Goal: Task Accomplishment & Management: Use online tool/utility

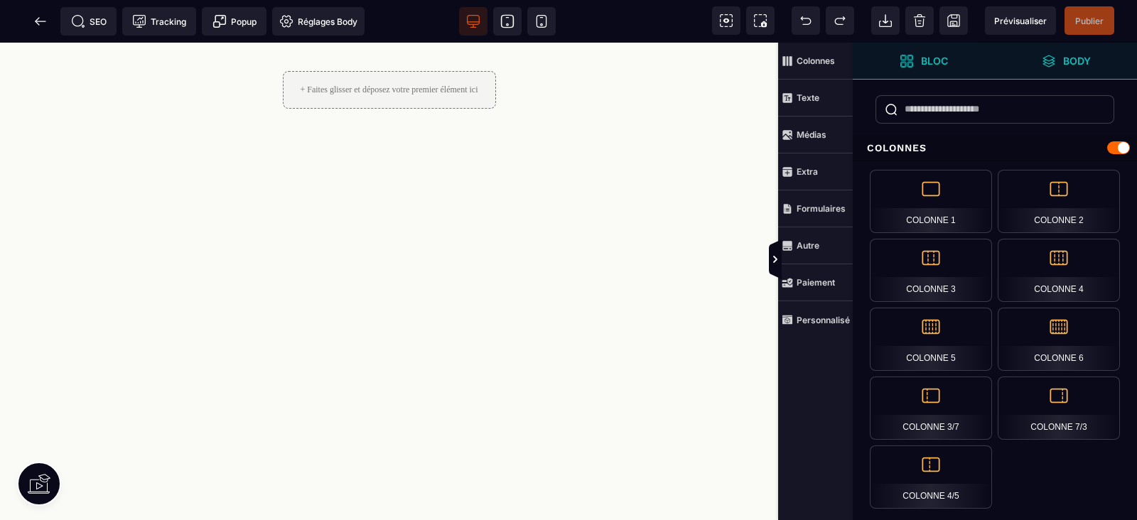
click at [1013, 59] on span "Body" at bounding box center [1066, 61] width 142 height 37
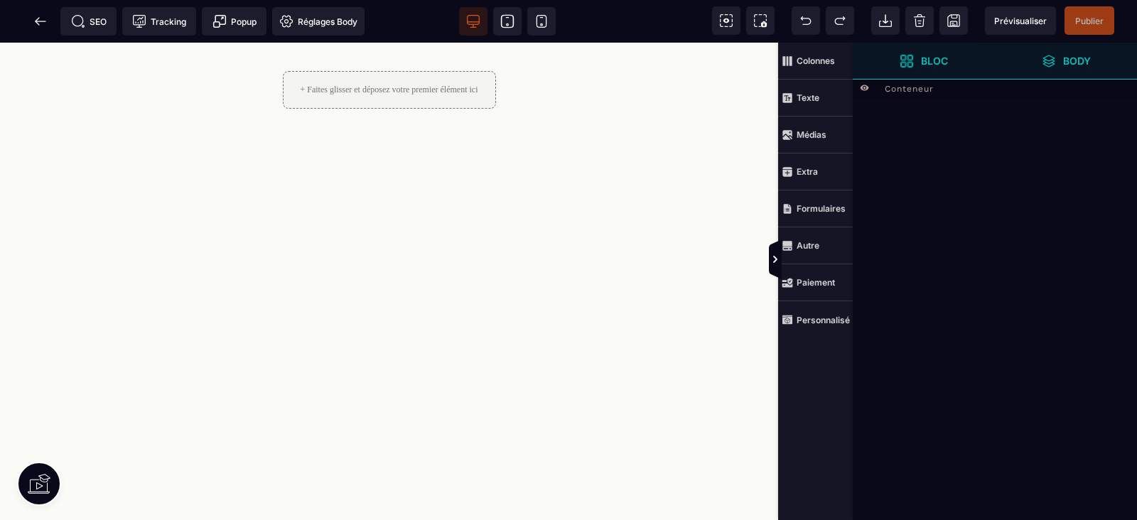
click at [933, 65] on strong "Bloc" at bounding box center [934, 60] width 27 height 11
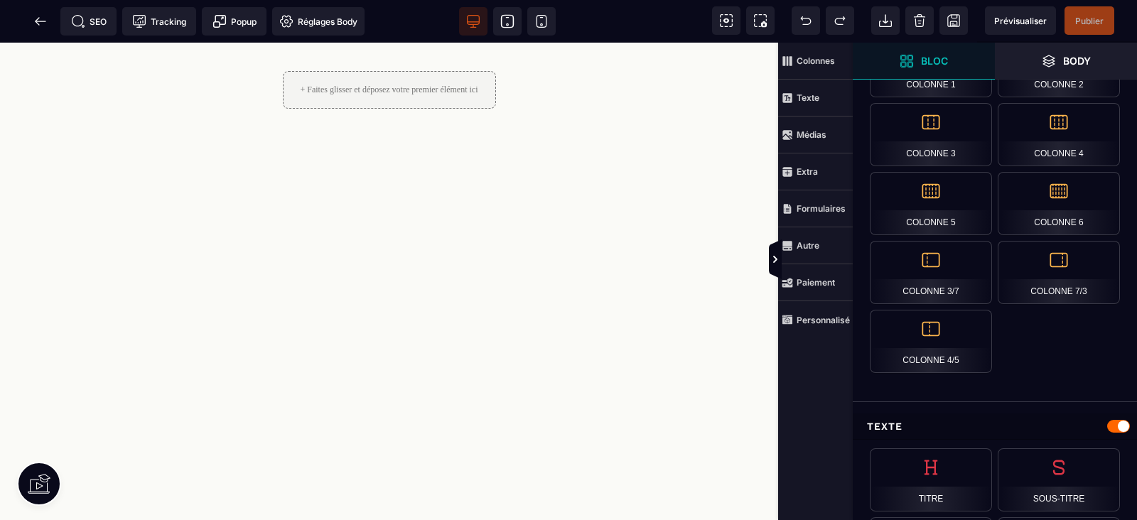
scroll to position [444, 0]
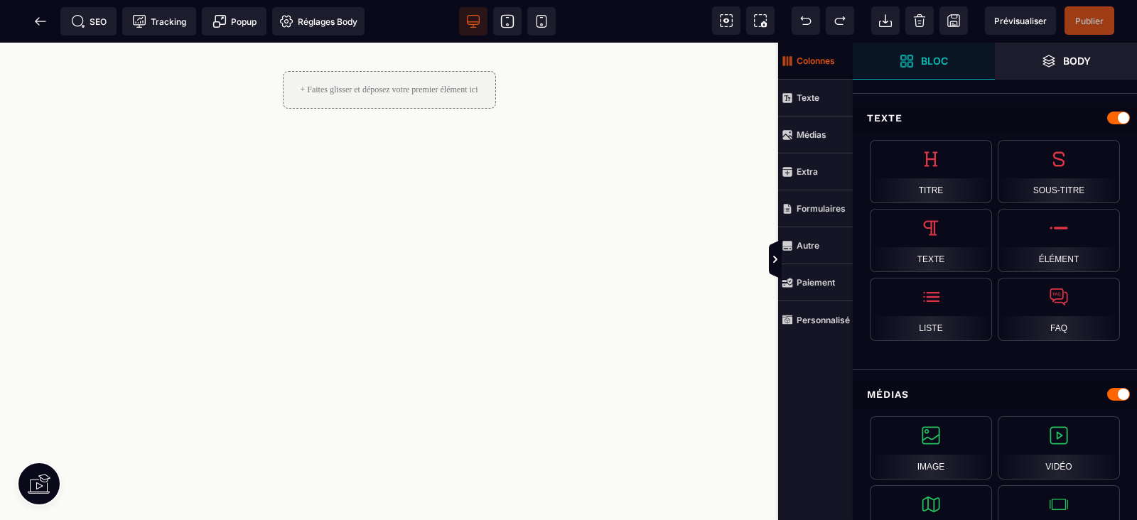
click at [792, 60] on icon at bounding box center [790, 60] width 3 height 9
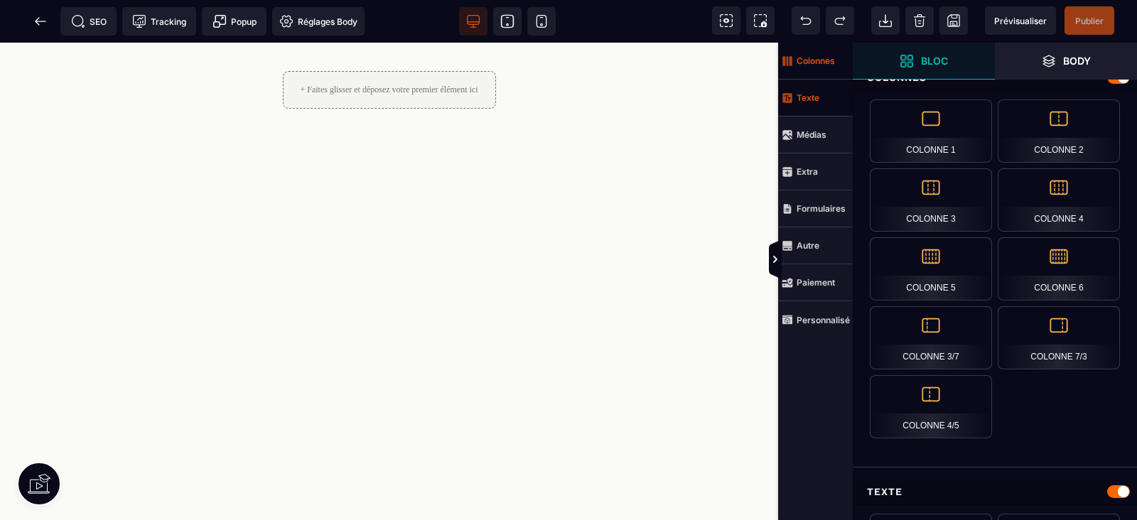
click at [814, 100] on strong "Texte" at bounding box center [807, 97] width 23 height 11
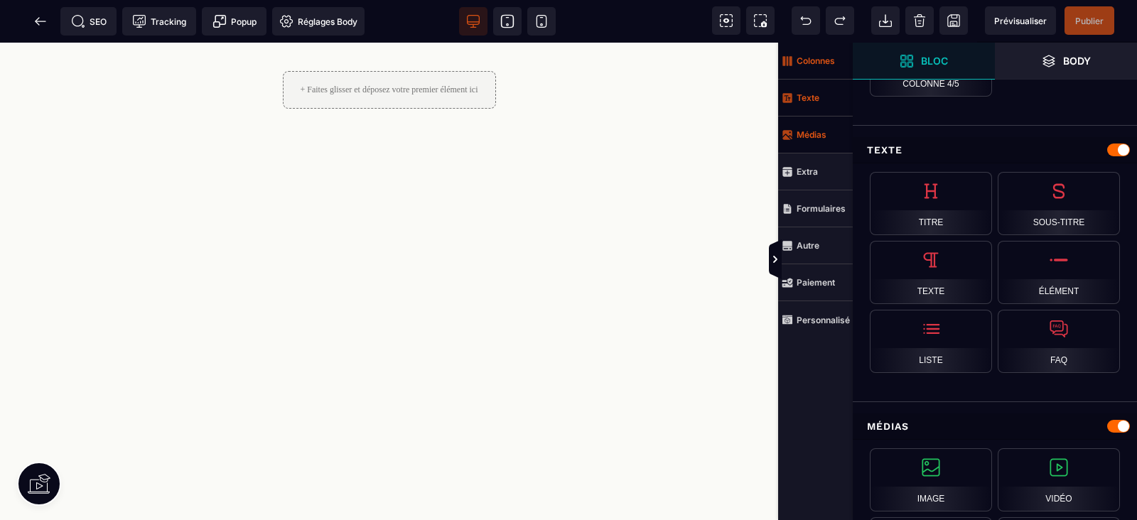
click at [820, 122] on span "Médias" at bounding box center [815, 135] width 75 height 37
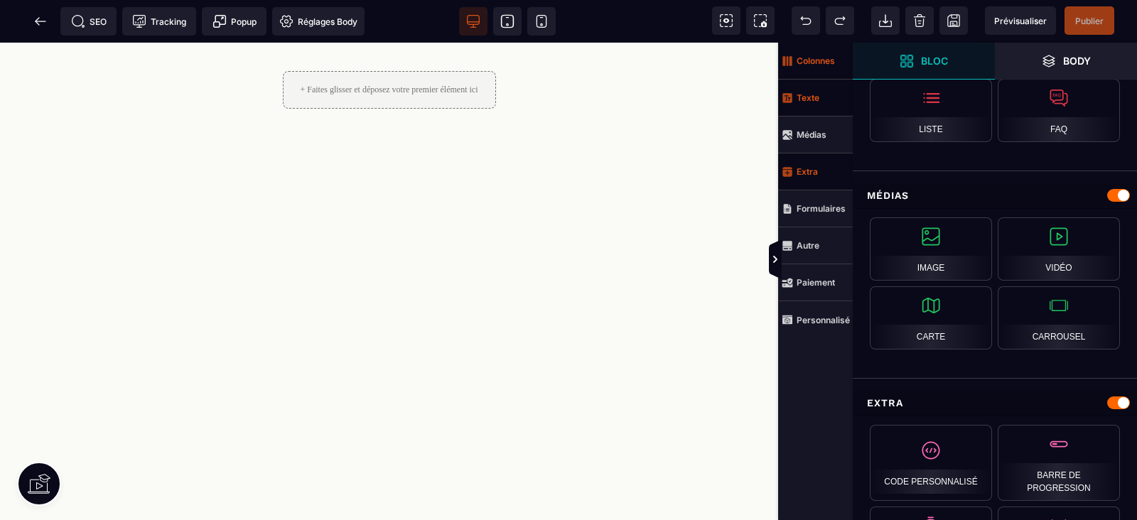
scroll to position [653, 0]
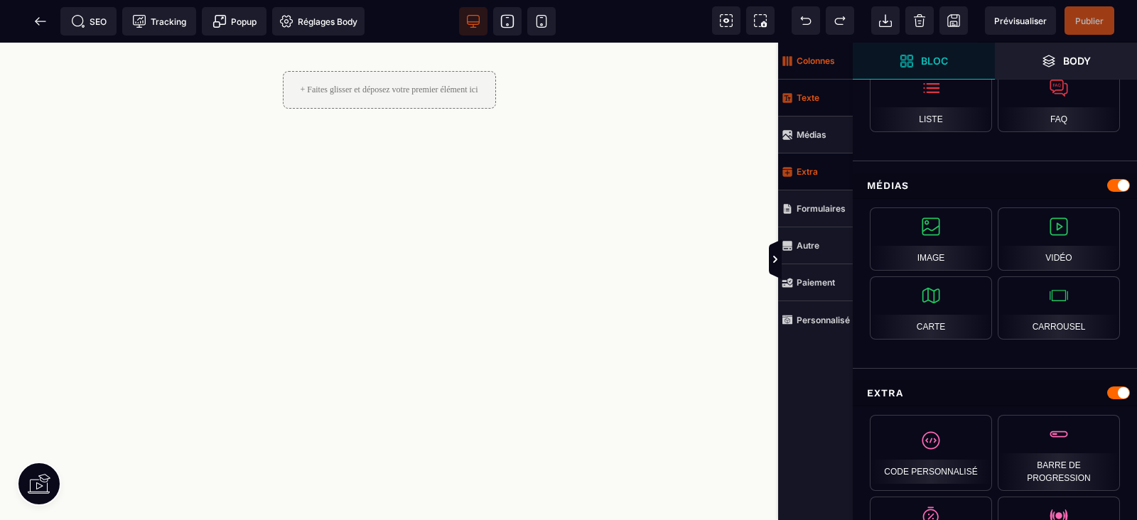
click at [824, 168] on span "Extra" at bounding box center [815, 171] width 75 height 37
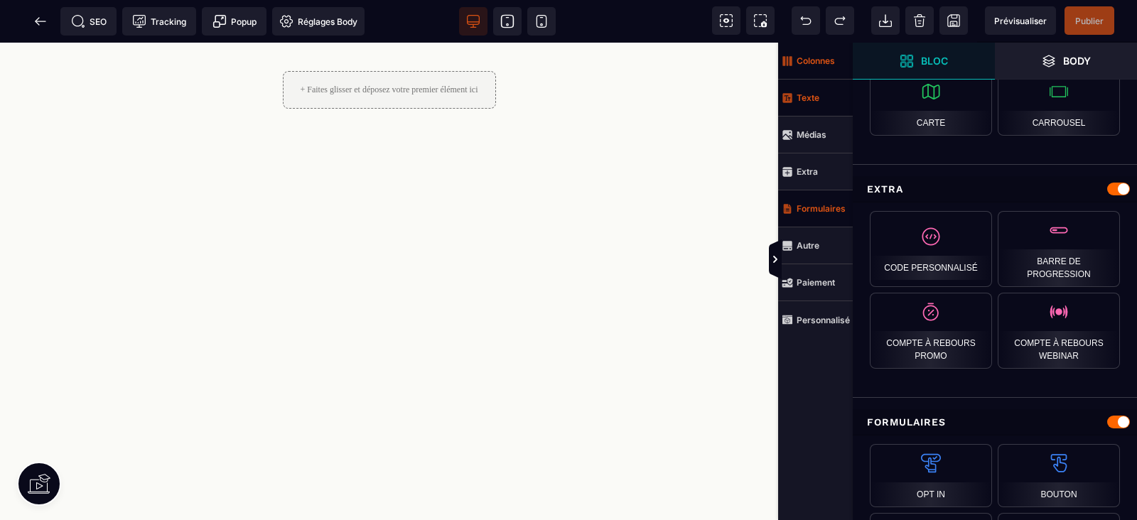
scroll to position [871, 0]
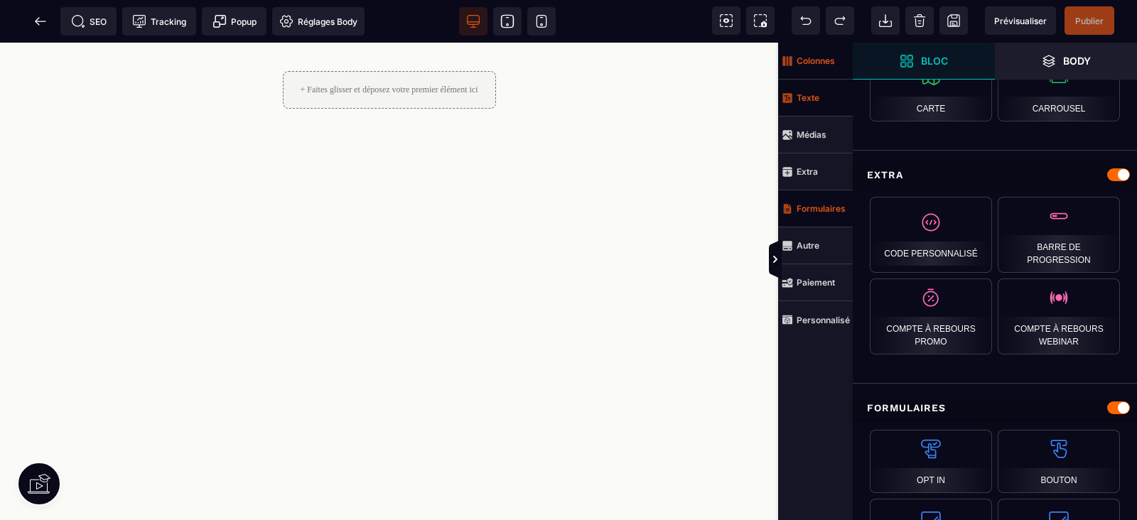
click at [821, 202] on span "Formulaires" at bounding box center [815, 208] width 75 height 37
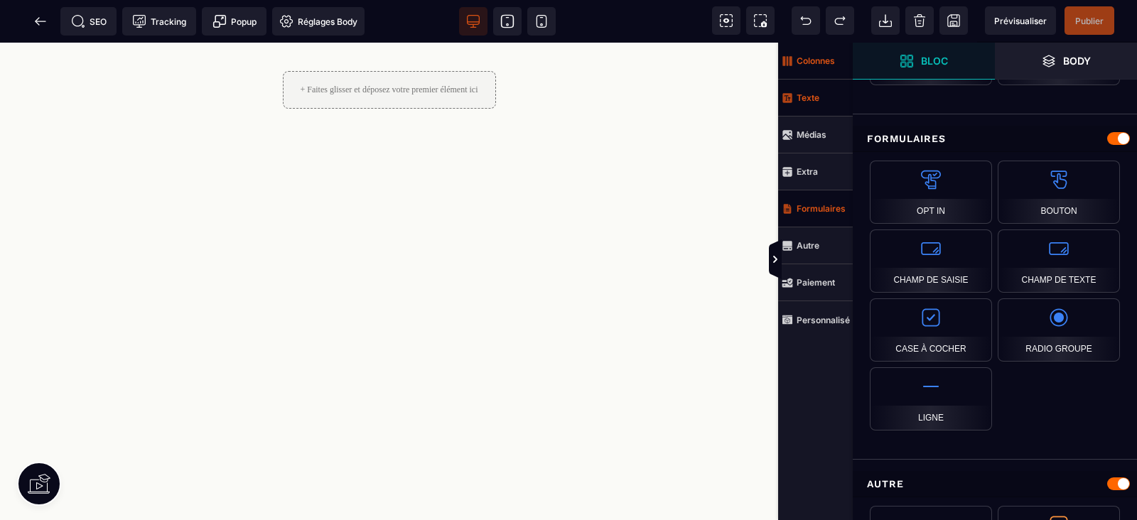
scroll to position [1158, 0]
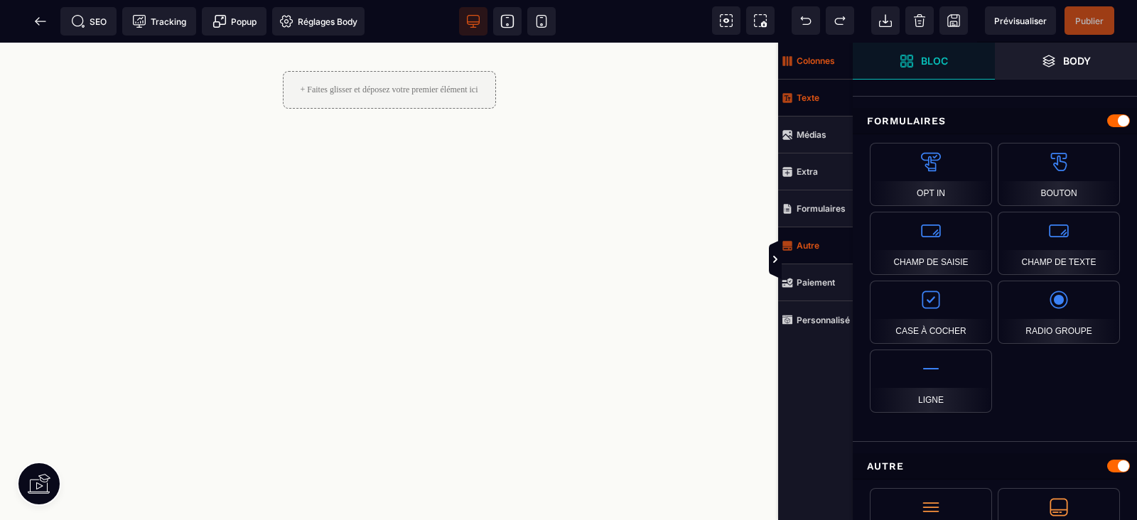
click at [826, 251] on span "Autre" at bounding box center [815, 245] width 75 height 37
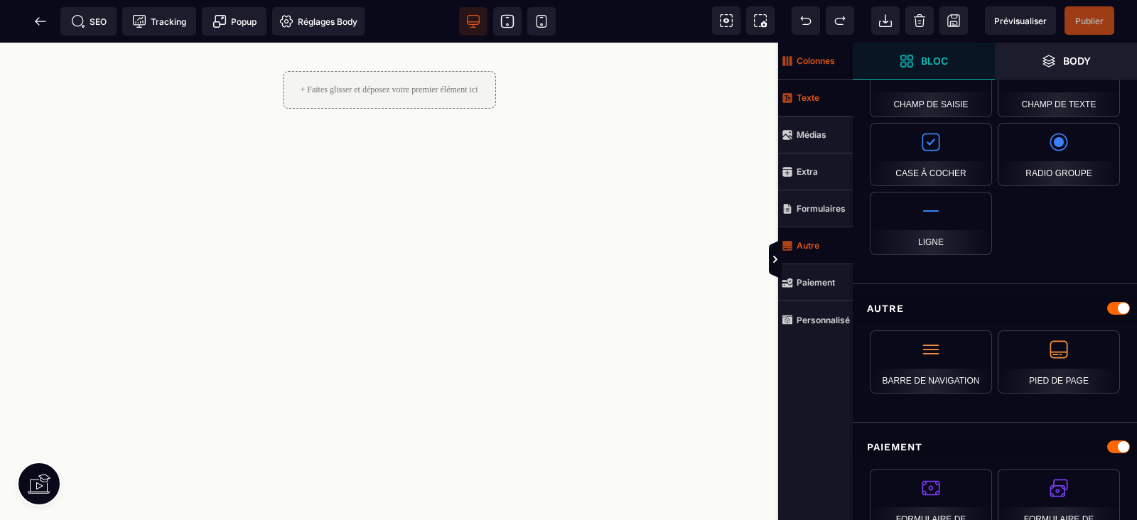
scroll to position [1383, 0]
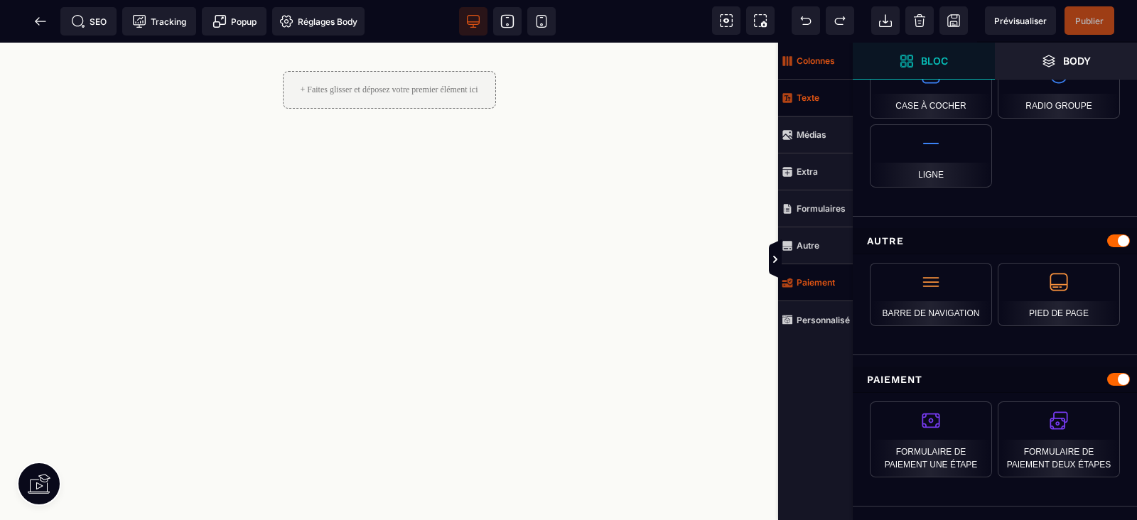
click at [813, 283] on strong "Paiement" at bounding box center [815, 282] width 38 height 11
click at [823, 286] on strong "Paiement" at bounding box center [815, 282] width 38 height 11
click at [805, 277] on strong "Paiement" at bounding box center [815, 282] width 38 height 11
click at [812, 322] on strong "Personnalisé" at bounding box center [822, 320] width 53 height 11
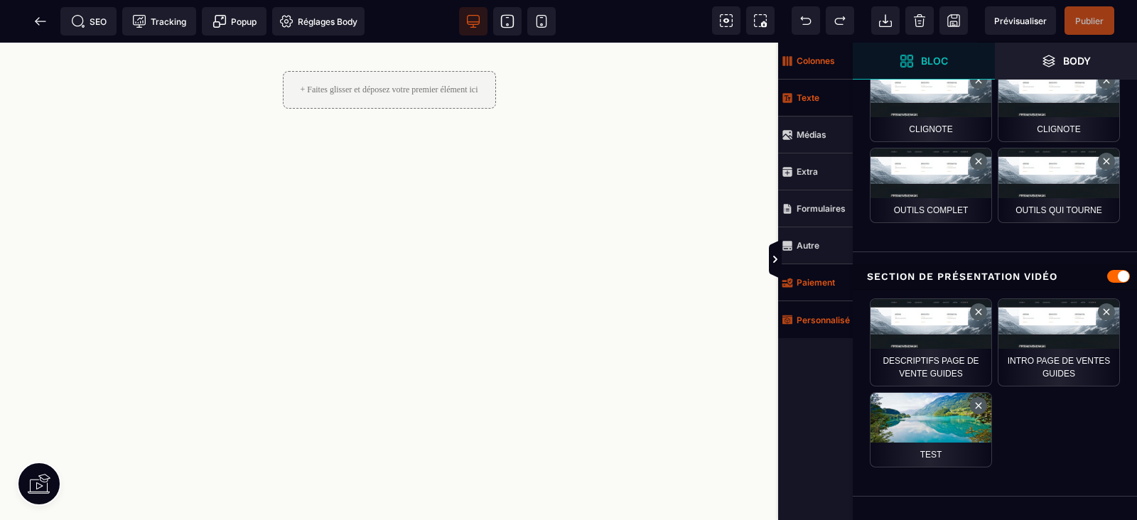
click at [802, 58] on strong "Colonnes" at bounding box center [815, 60] width 38 height 11
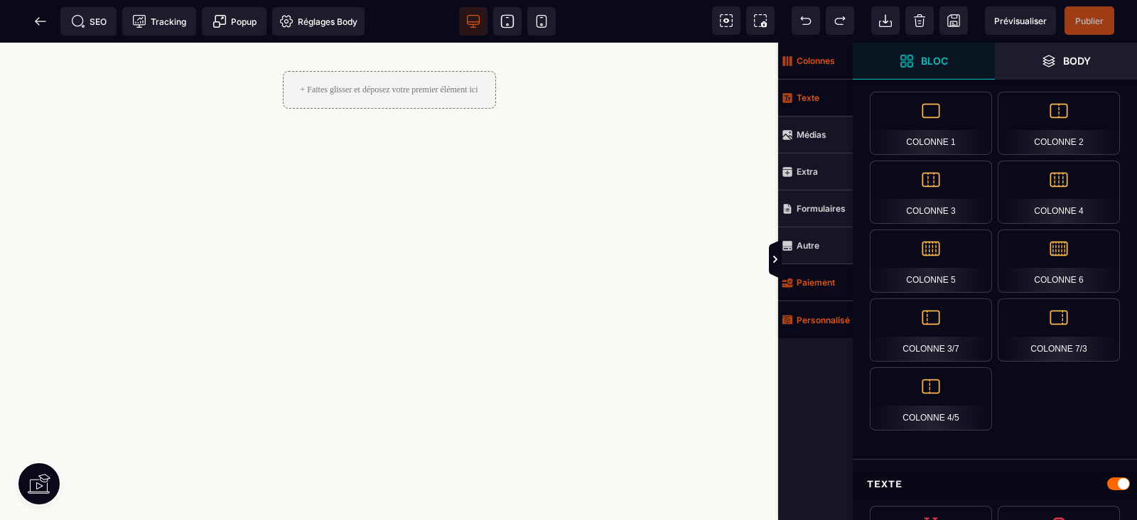
scroll to position [70, 0]
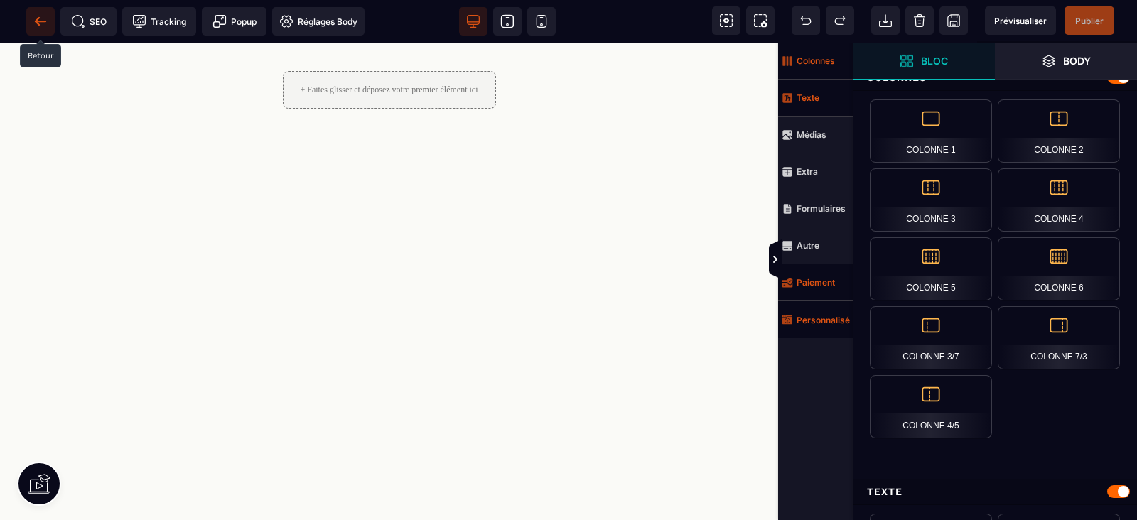
click at [43, 12] on span at bounding box center [40, 21] width 28 height 28
